Goal: Check status: Check status

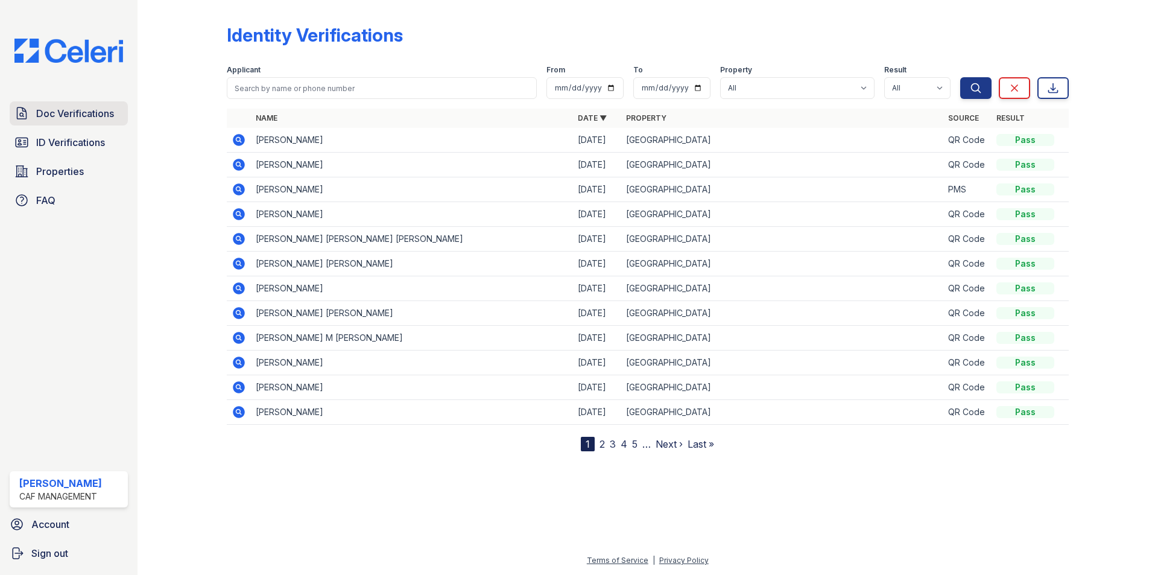
click at [84, 105] on link "Doc Verifications" at bounding box center [69, 113] width 118 height 24
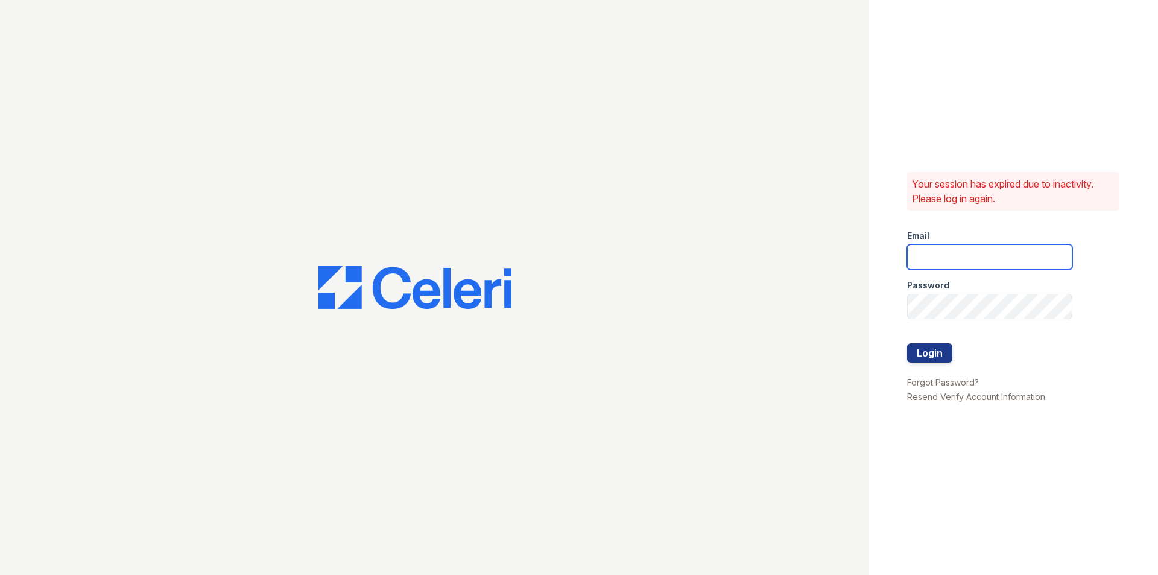
type input "[DOMAIN_NAME][EMAIL_ADDRESS][DOMAIN_NAME]"
click at [941, 354] on button "Login" at bounding box center [929, 352] width 45 height 19
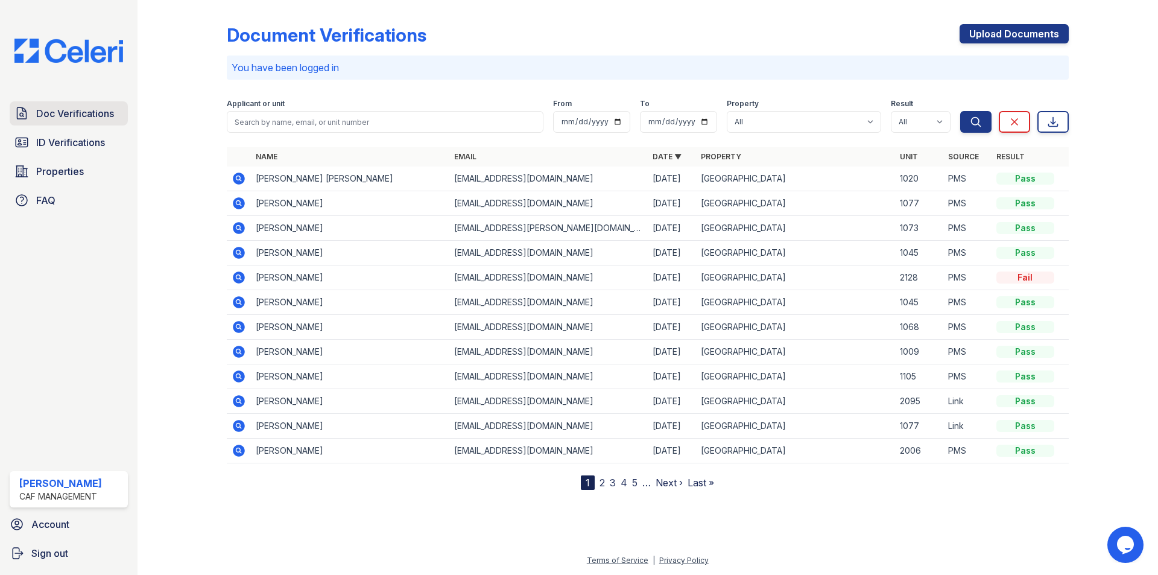
click at [63, 118] on span "Doc Verifications" at bounding box center [75, 113] width 78 height 14
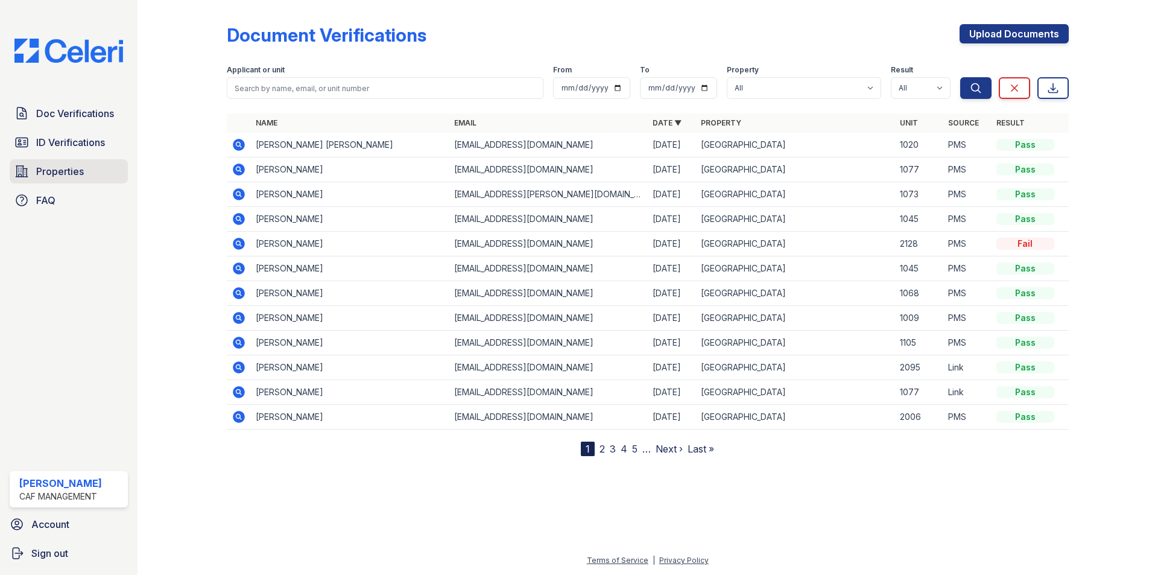
click at [60, 176] on span "Properties" at bounding box center [60, 171] width 48 height 14
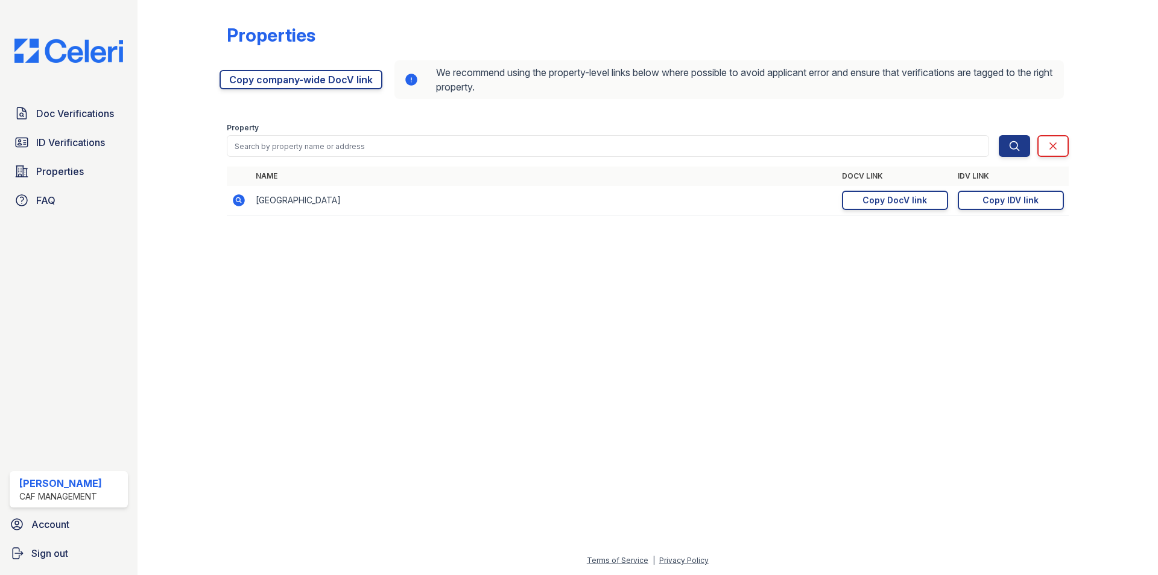
click at [236, 201] on icon at bounding box center [239, 200] width 12 height 12
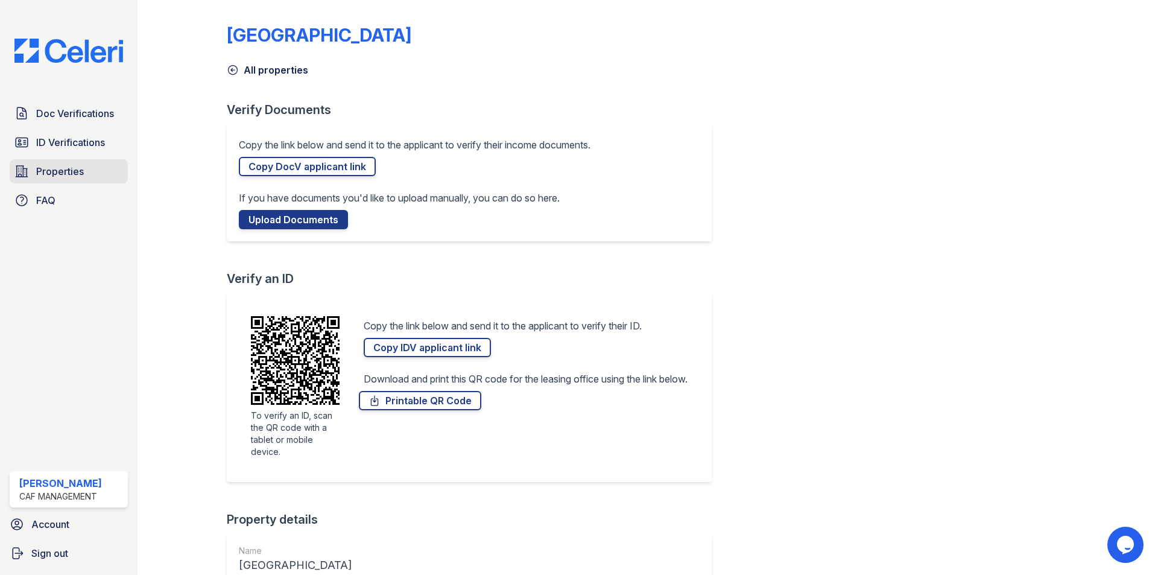
click at [55, 171] on span "Properties" at bounding box center [60, 171] width 48 height 14
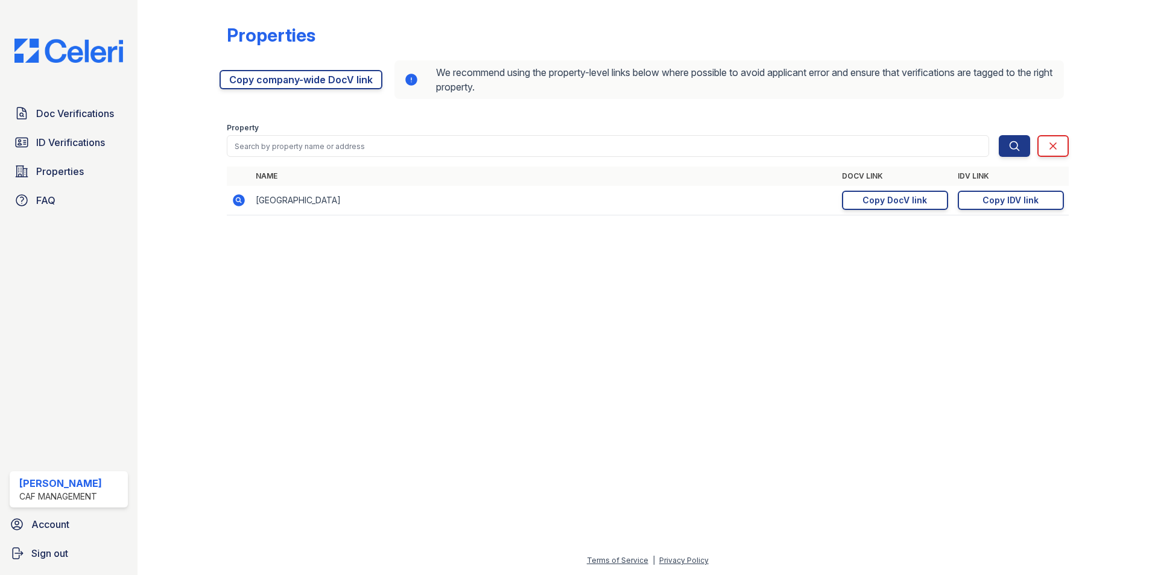
click at [295, 207] on td "[GEOGRAPHIC_DATA]" at bounding box center [544, 201] width 586 height 30
click at [919, 200] on div "Copy DocV link" at bounding box center [894, 200] width 65 height 12
click at [86, 113] on span "Doc Verifications" at bounding box center [75, 113] width 78 height 14
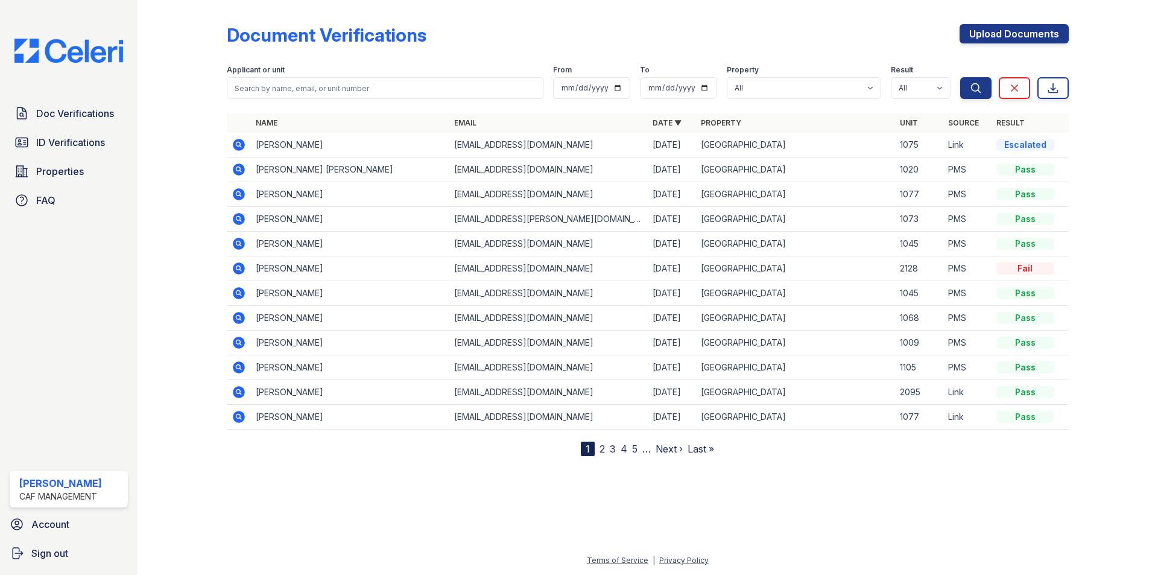
click at [235, 147] on icon at bounding box center [239, 145] width 12 height 12
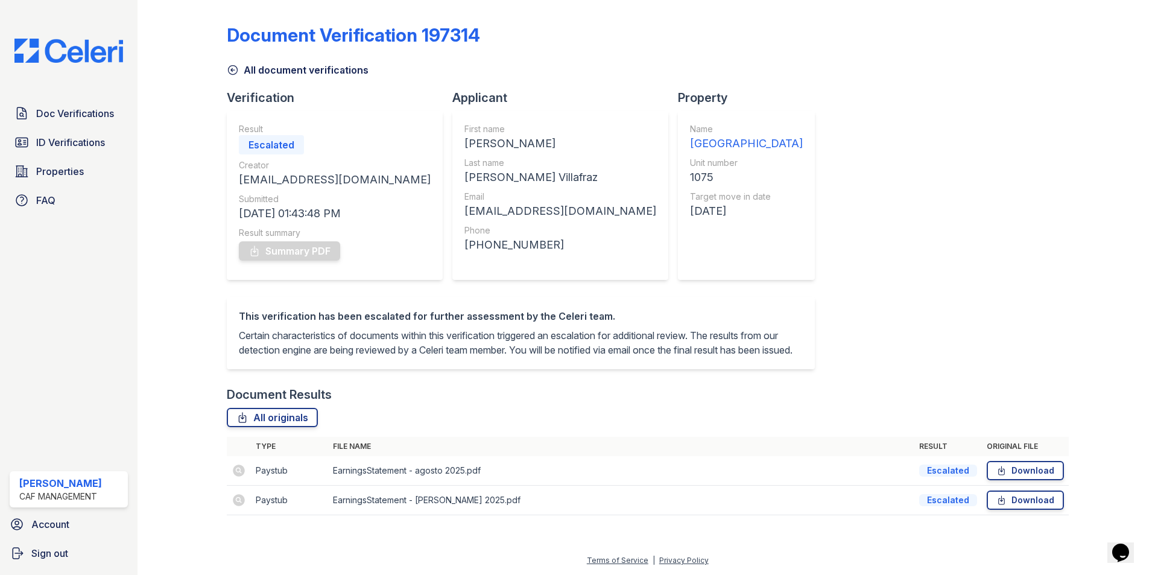
scroll to position [8, 0]
click at [237, 473] on td at bounding box center [239, 471] width 24 height 30
click at [241, 478] on td at bounding box center [239, 471] width 24 height 30
click at [937, 476] on div "Escalated" at bounding box center [948, 470] width 58 height 12
click at [238, 478] on td at bounding box center [239, 471] width 24 height 30
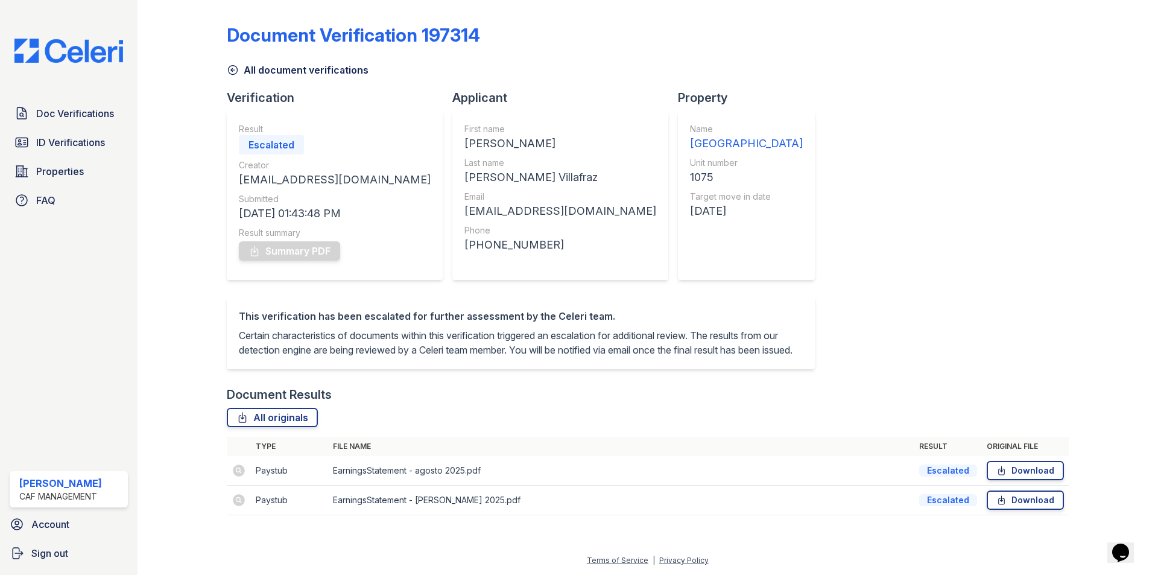
scroll to position [0, 0]
click at [38, 139] on span "ID Verifications" at bounding box center [70, 142] width 69 height 14
